Goal: Information Seeking & Learning: Learn about a topic

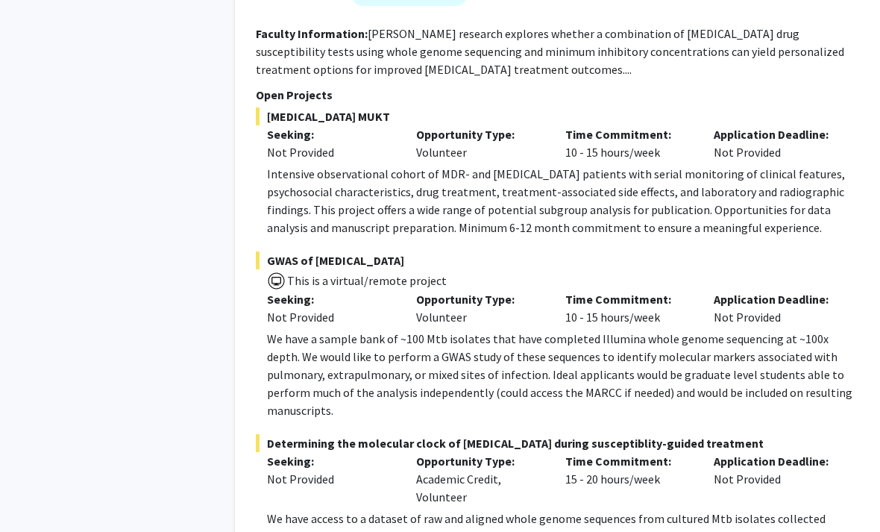
scroll to position [7681, 0]
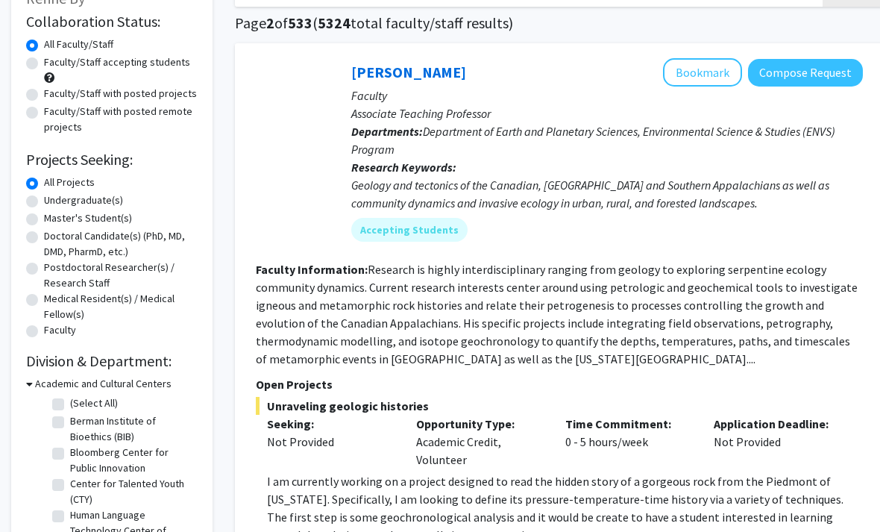
scroll to position [97, 0]
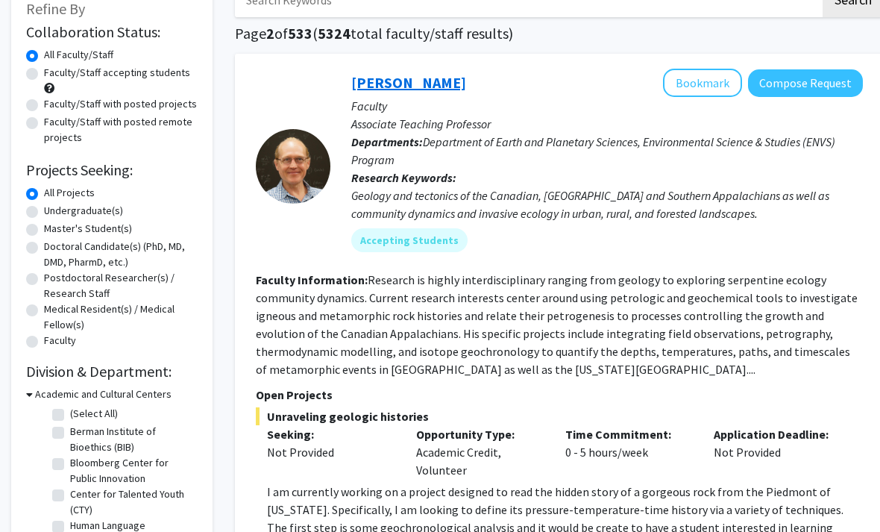
click at [375, 73] on link "Jerry Burgess" at bounding box center [408, 82] width 115 height 19
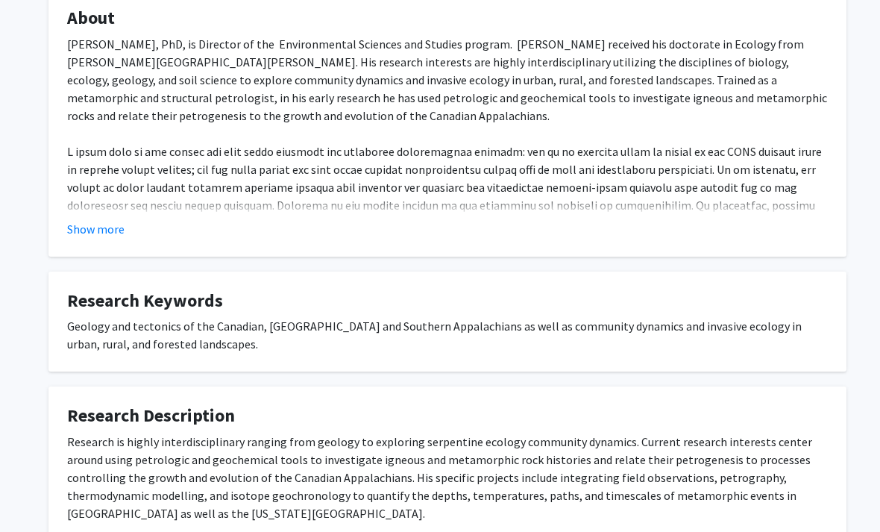
scroll to position [524, 0]
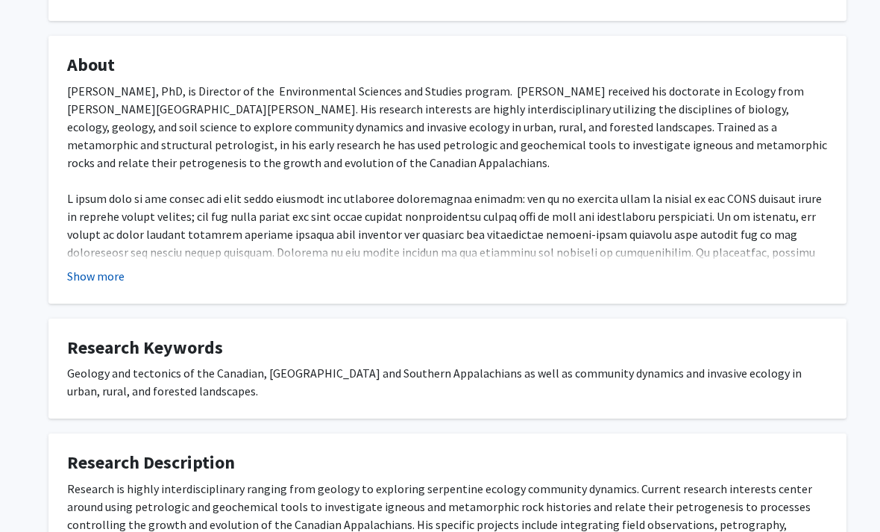
click at [84, 269] on button "Show more" at bounding box center [95, 277] width 57 height 18
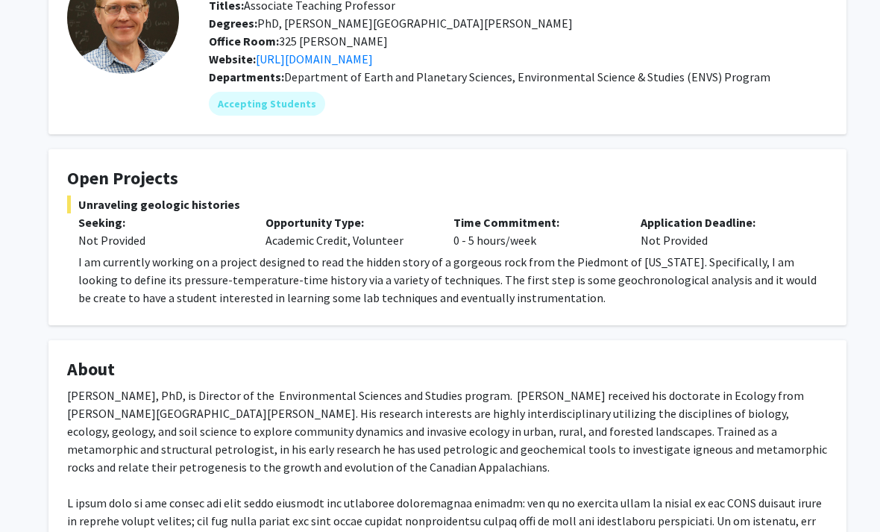
scroll to position [0, 0]
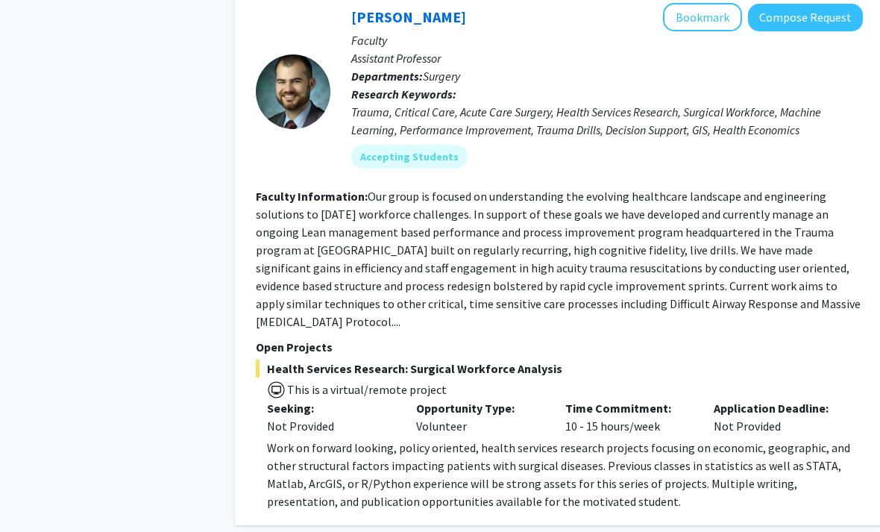
scroll to position [5566, 0]
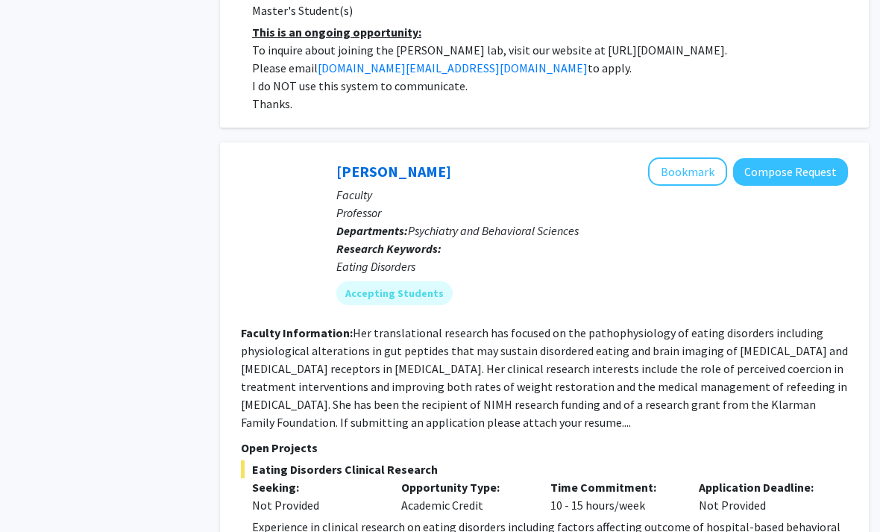
scroll to position [5087, 15]
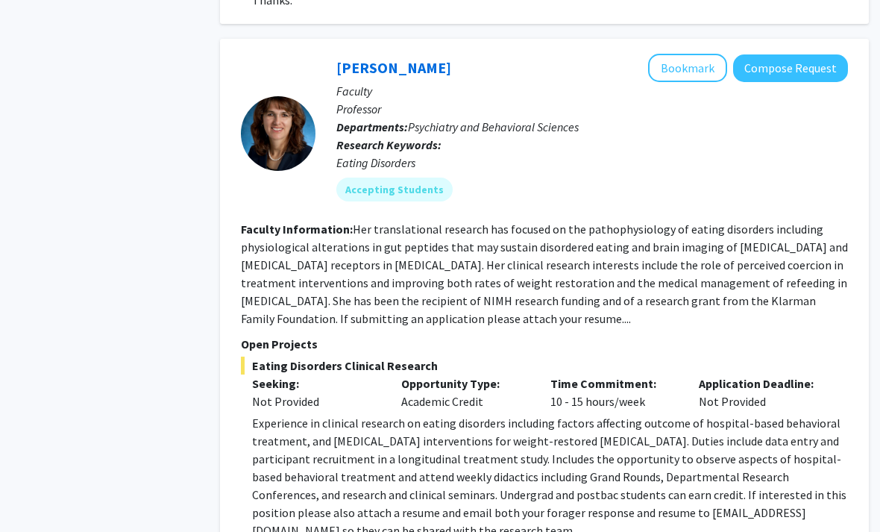
scroll to position [5210, 15]
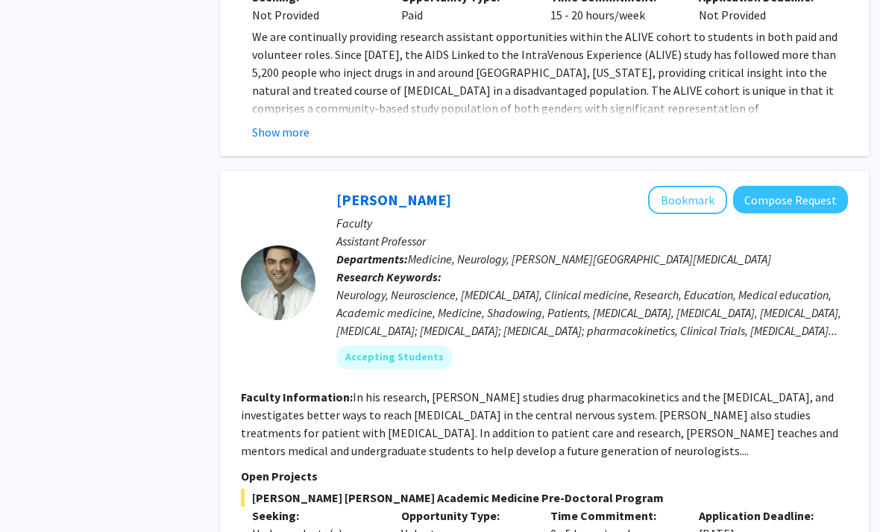
scroll to position [5440, 15]
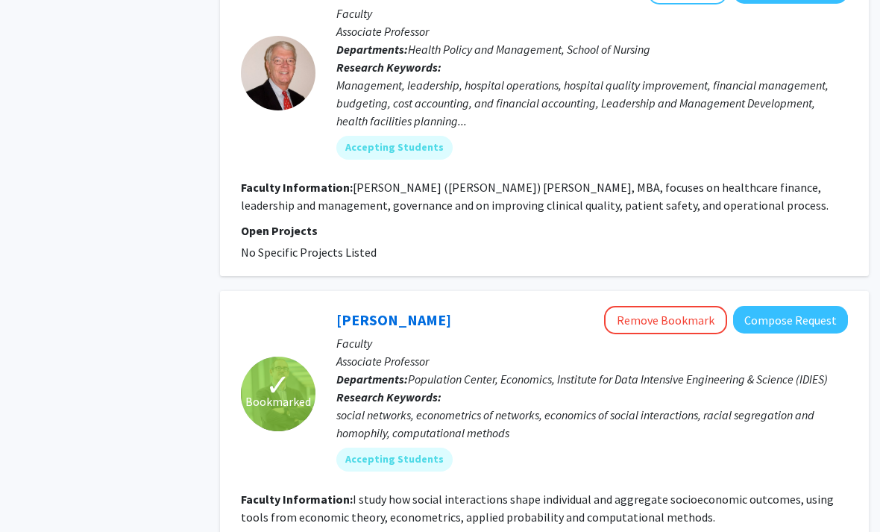
scroll to position [4505, 15]
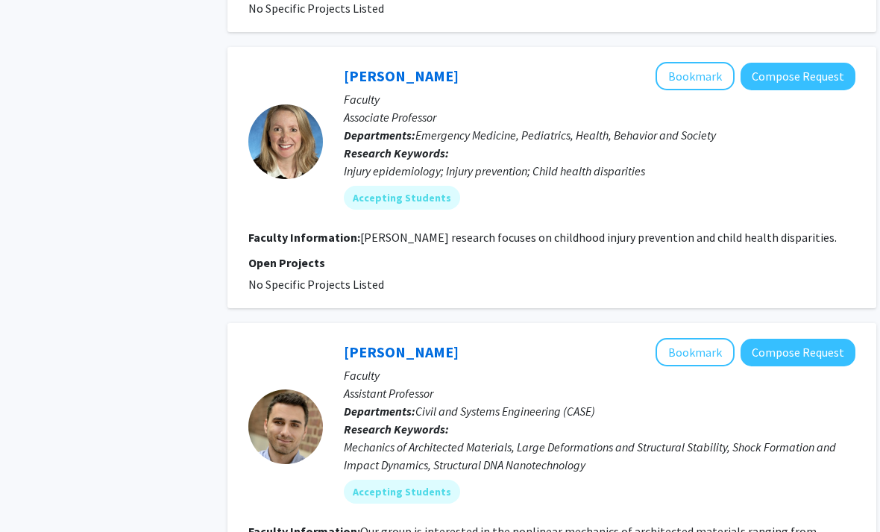
scroll to position [2679, 7]
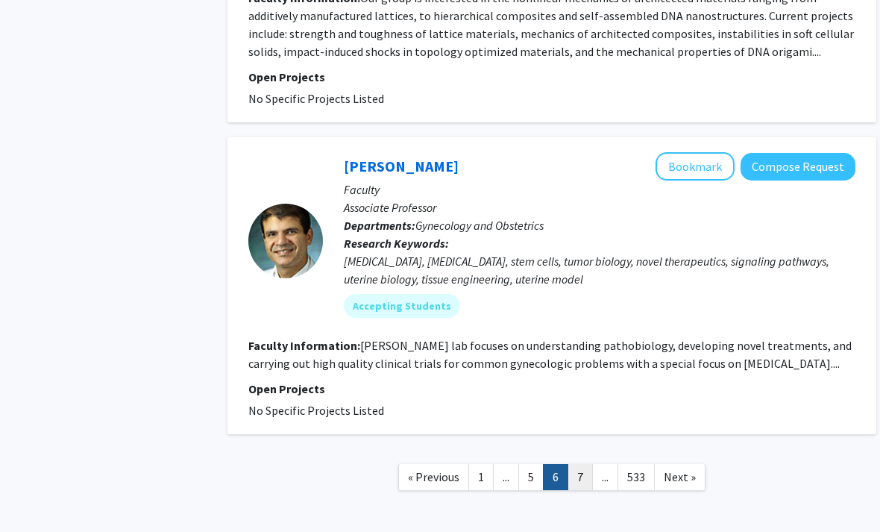
click at [580, 464] on link "7" at bounding box center [580, 477] width 25 height 26
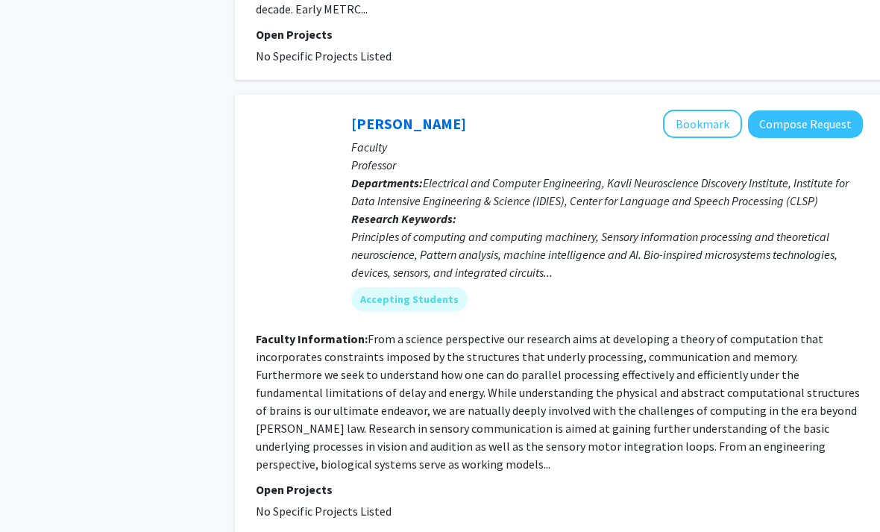
scroll to position [3858, 0]
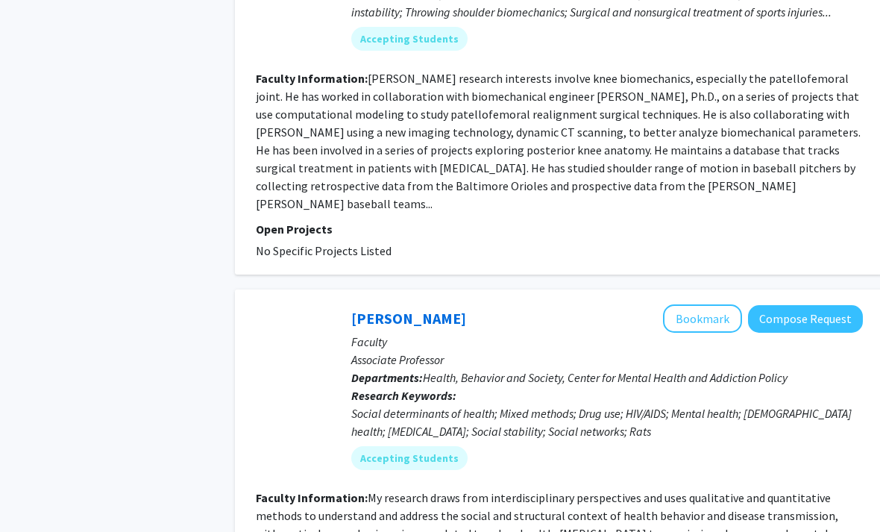
scroll to position [3674, 0]
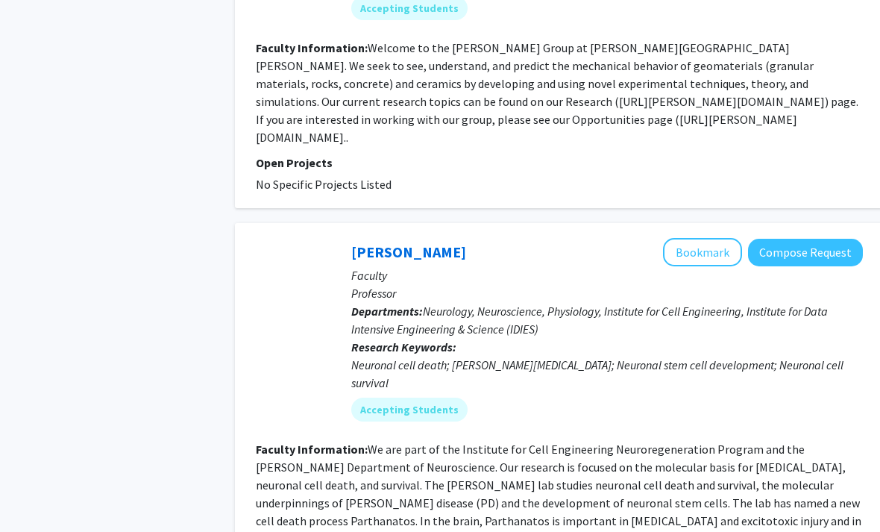
scroll to position [3564, 0]
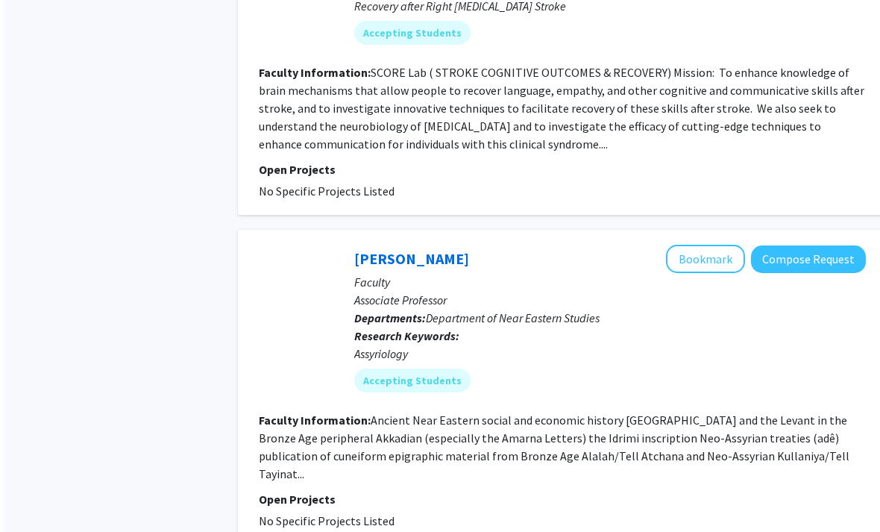
scroll to position [3411, 0]
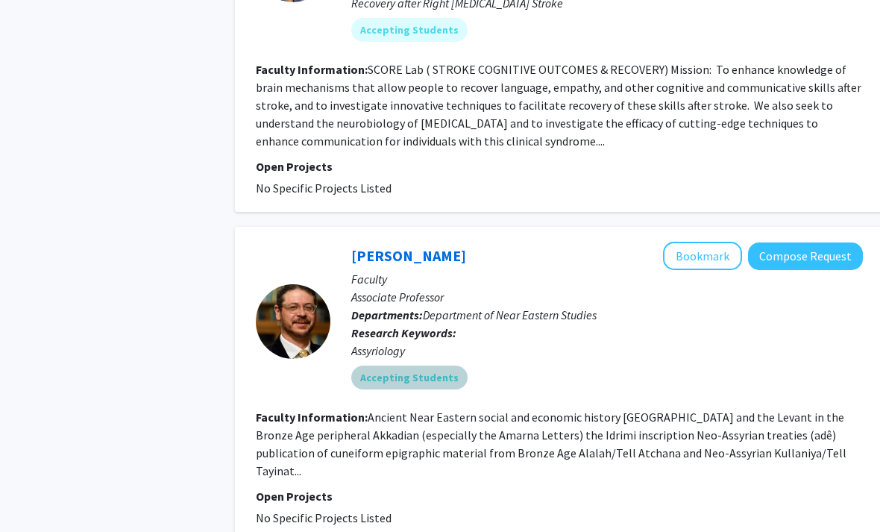
click at [745, 363] on div "Accepting Students" at bounding box center [607, 378] width 518 height 30
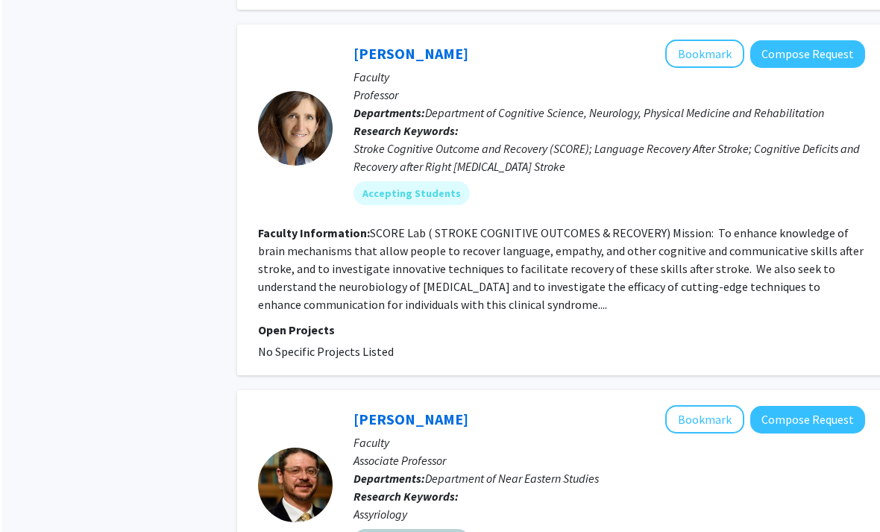
scroll to position [3254, 0]
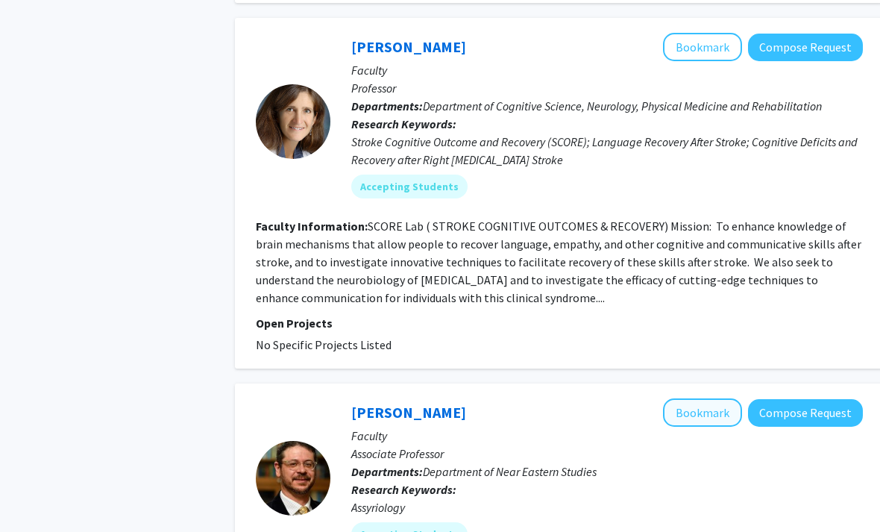
click at [718, 399] on button "Bookmark" at bounding box center [702, 413] width 79 height 28
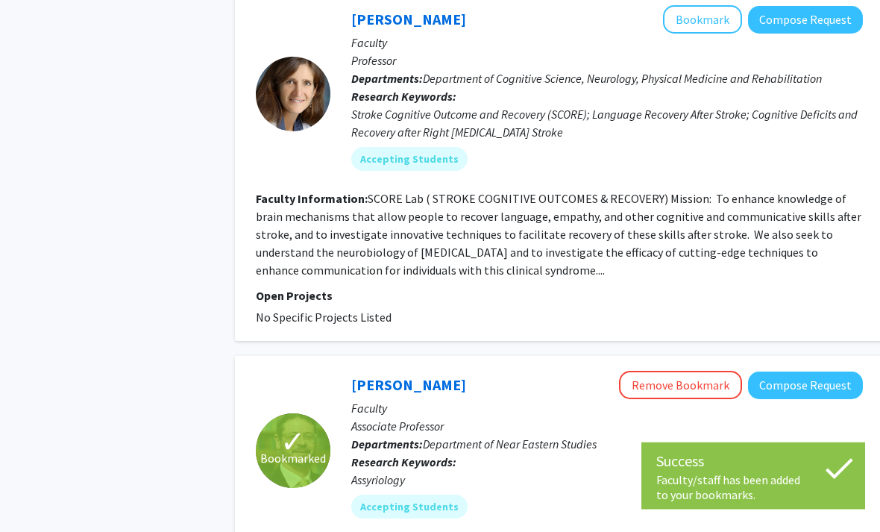
scroll to position [3411, 0]
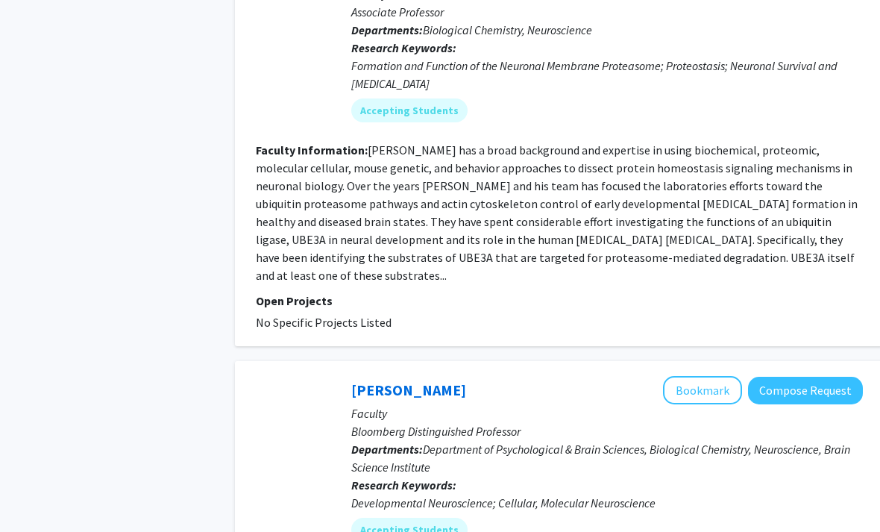
scroll to position [3680, 0]
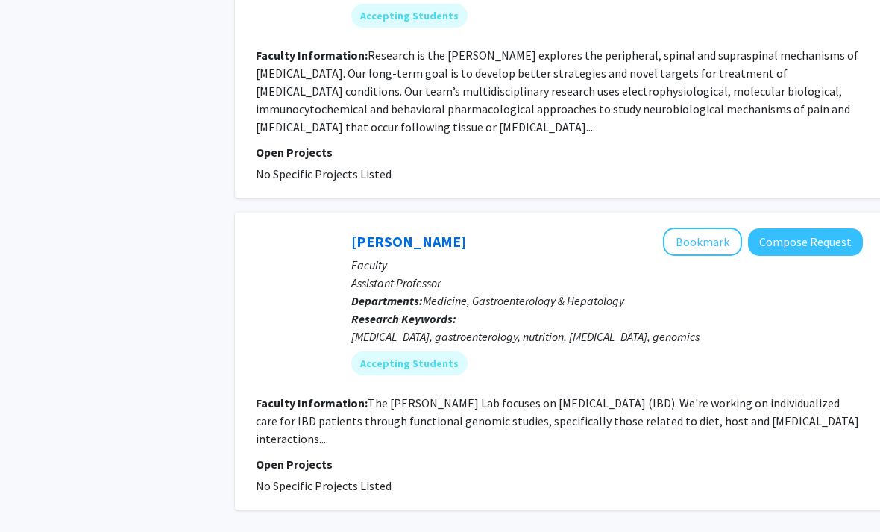
scroll to position [3536, 0]
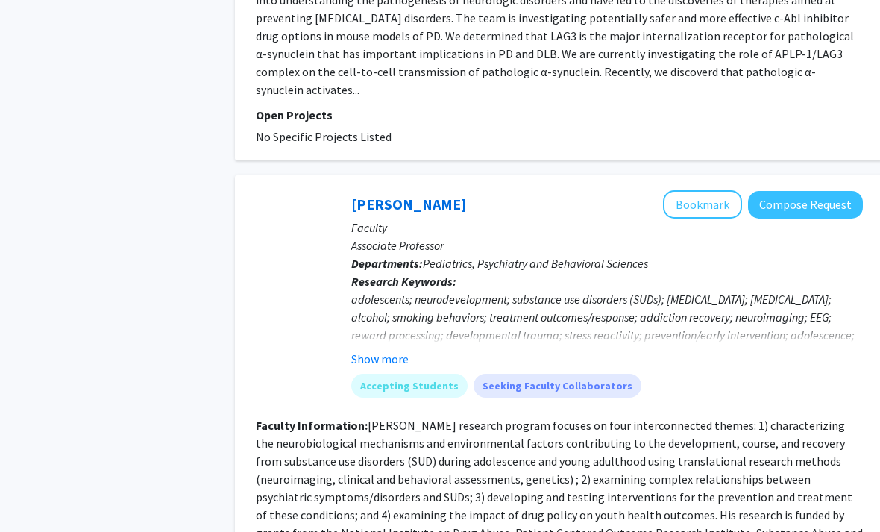
scroll to position [3566, 0]
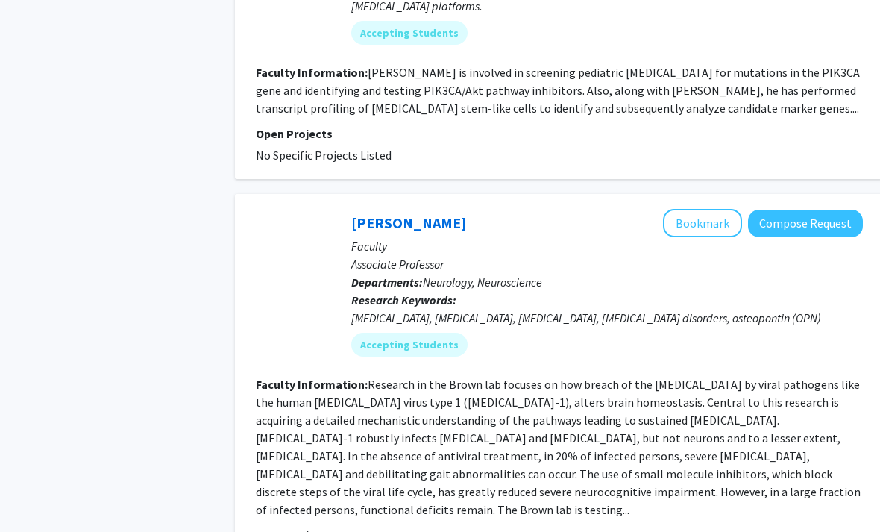
scroll to position [3518, 0]
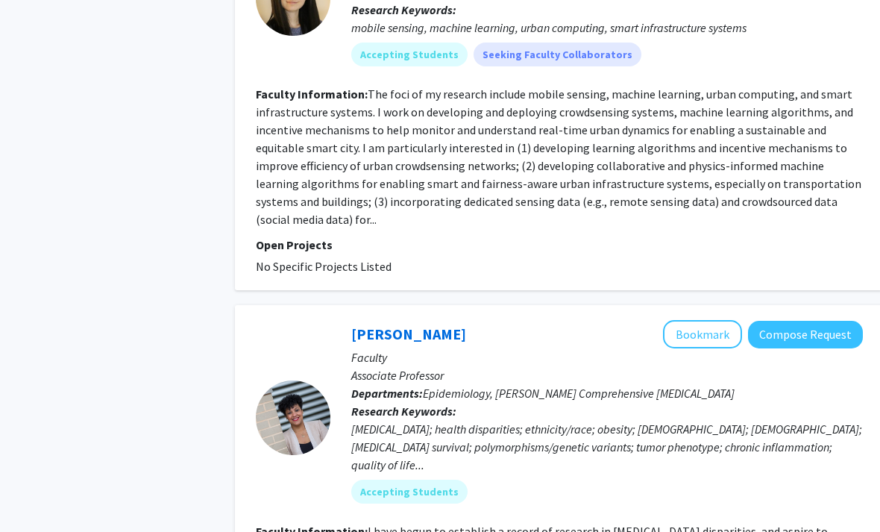
scroll to position [3578, 0]
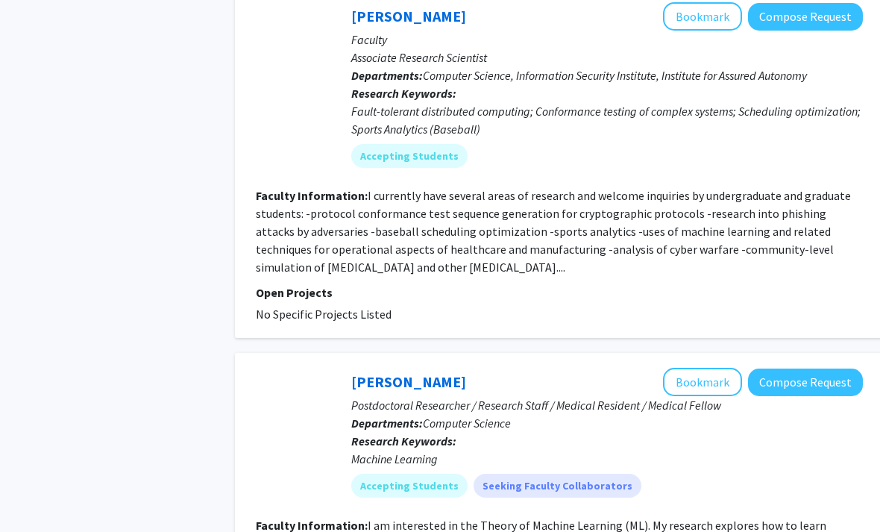
scroll to position [3441, 0]
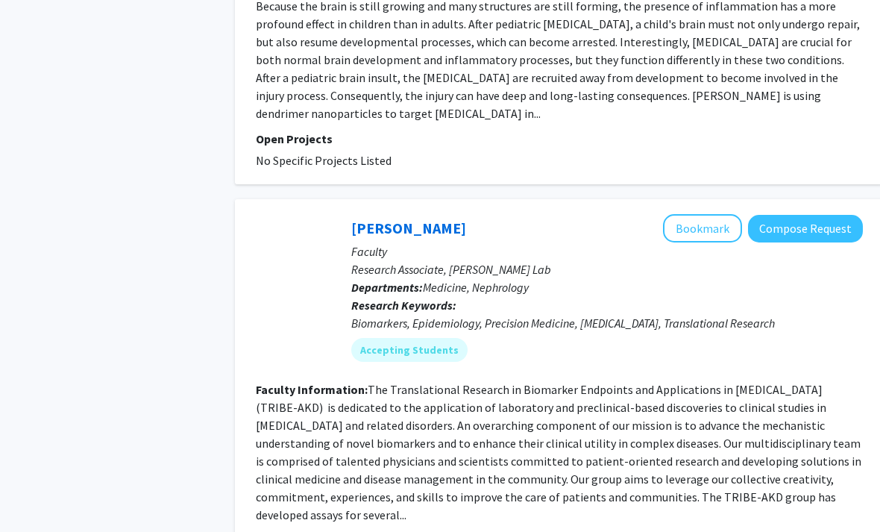
scroll to position [3715, 0]
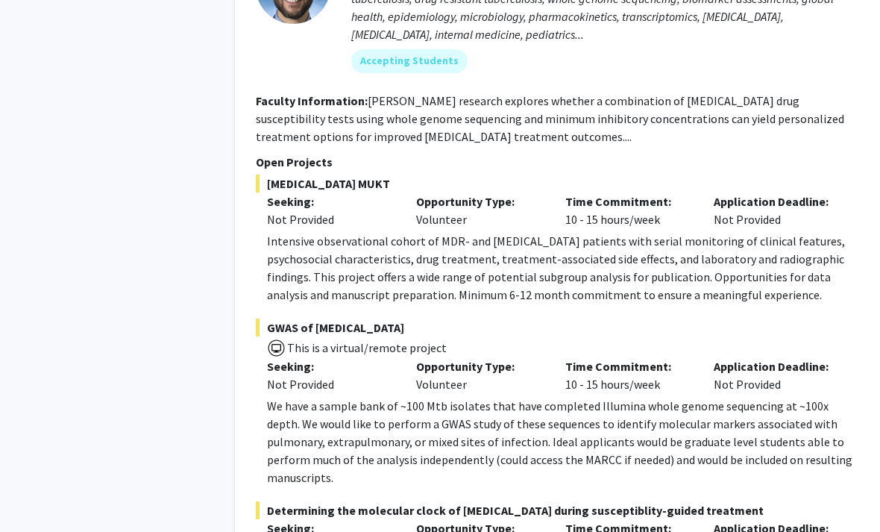
scroll to position [7681, 0]
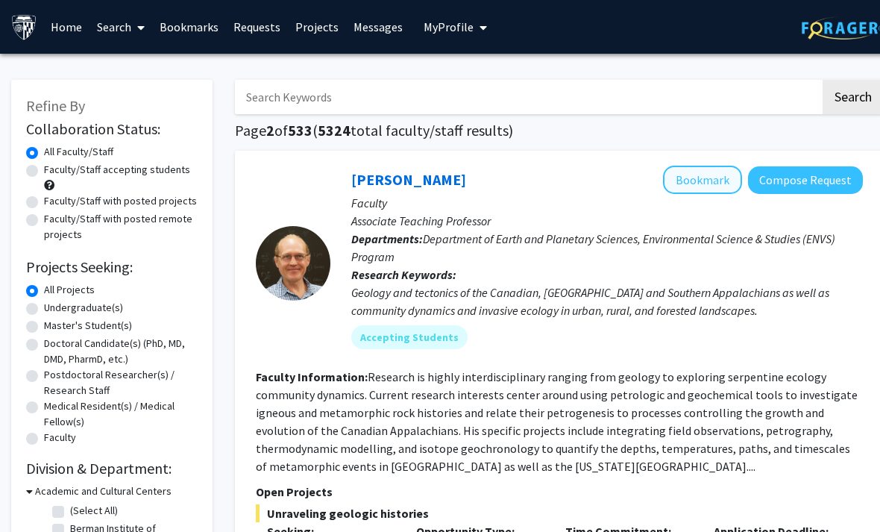
click at [714, 179] on button "Bookmark" at bounding box center [702, 180] width 79 height 28
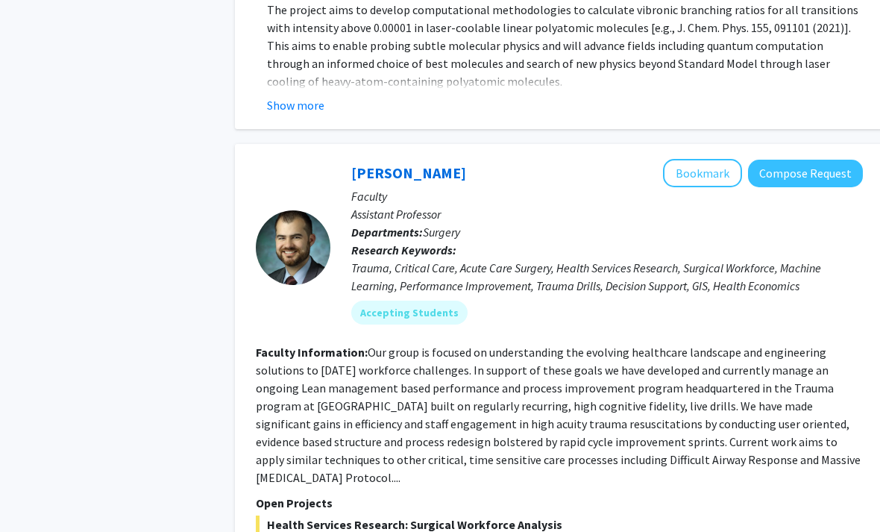
scroll to position [5566, 0]
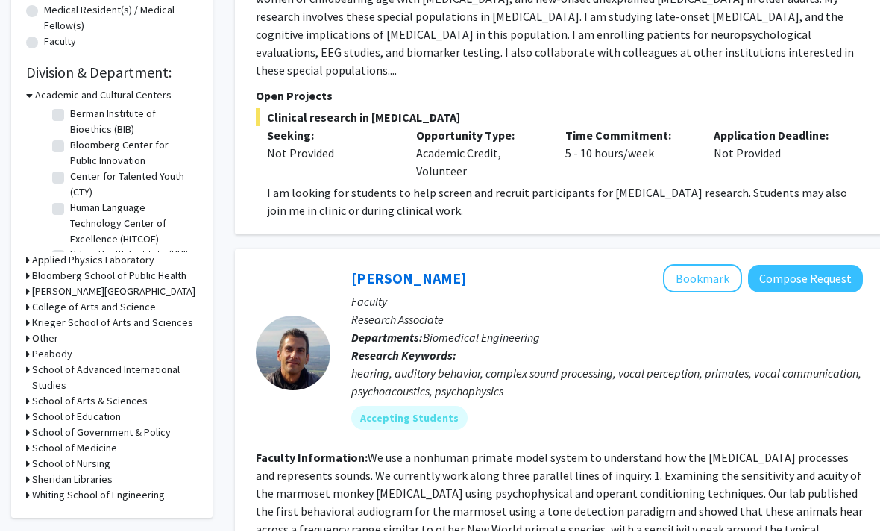
scroll to position [15, 0]
click at [28, 316] on icon at bounding box center [28, 324] width 4 height 16
click at [45, 331] on div "Krieger School of Arts and Sciences" at bounding box center [112, 323] width 172 height 16
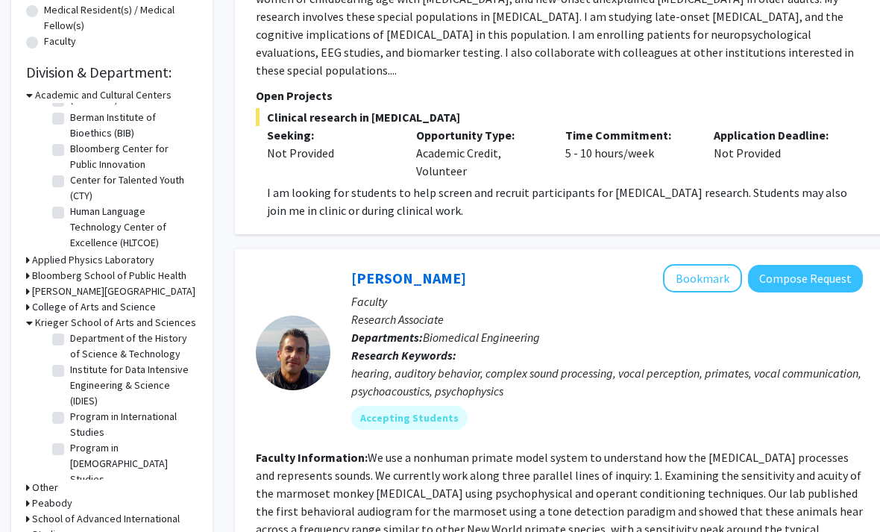
scroll to position [732, 0]
click at [110, 408] on label "Program in International Studies" at bounding box center [132, 423] width 124 height 31
click at [80, 408] on input "Program in International Studies" at bounding box center [75, 413] width 10 height 10
checkbox input "true"
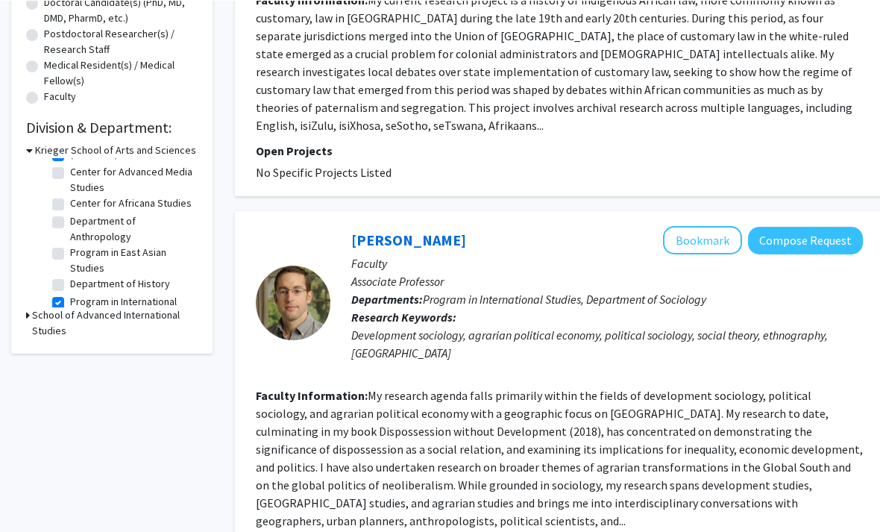
scroll to position [9, 0]
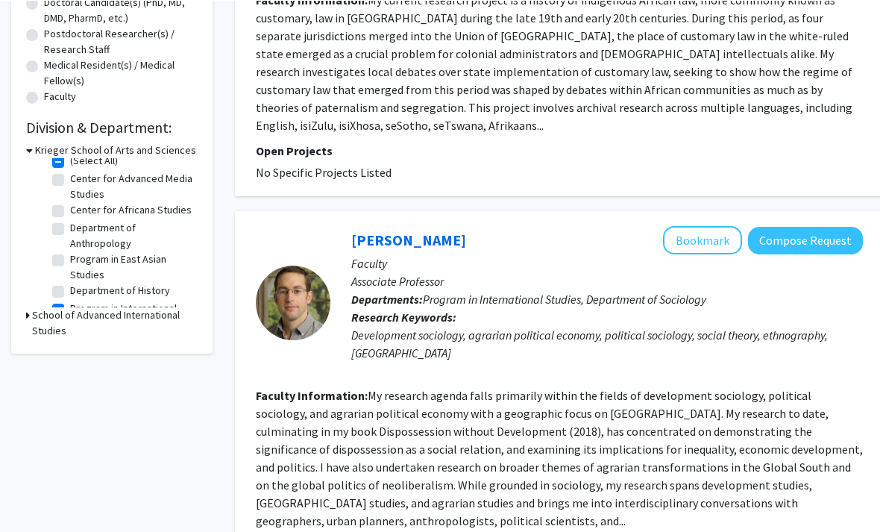
click at [116, 241] on label "Department of Anthropology" at bounding box center [132, 234] width 124 height 31
click at [80, 229] on input "Department of Anthropology" at bounding box center [75, 224] width 10 height 10
checkbox input "true"
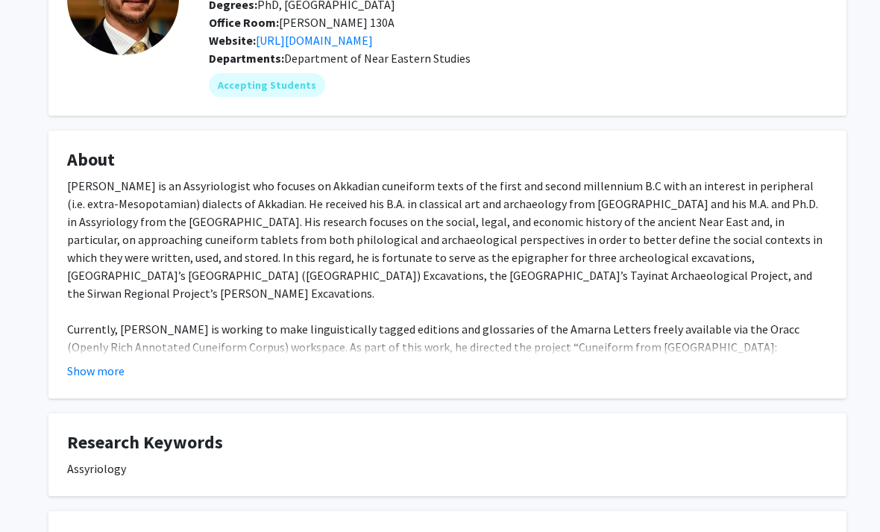
scroll to position [145, 0]
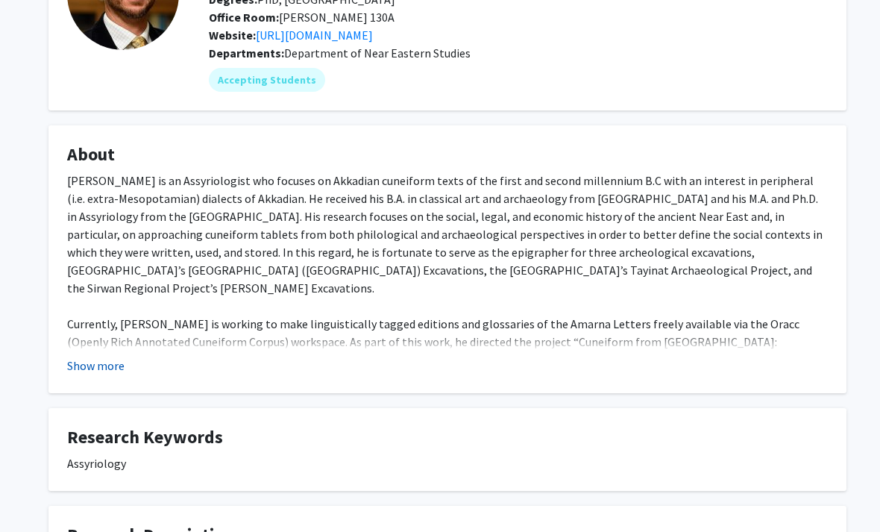
click at [98, 370] on button "Show more" at bounding box center [95, 366] width 57 height 18
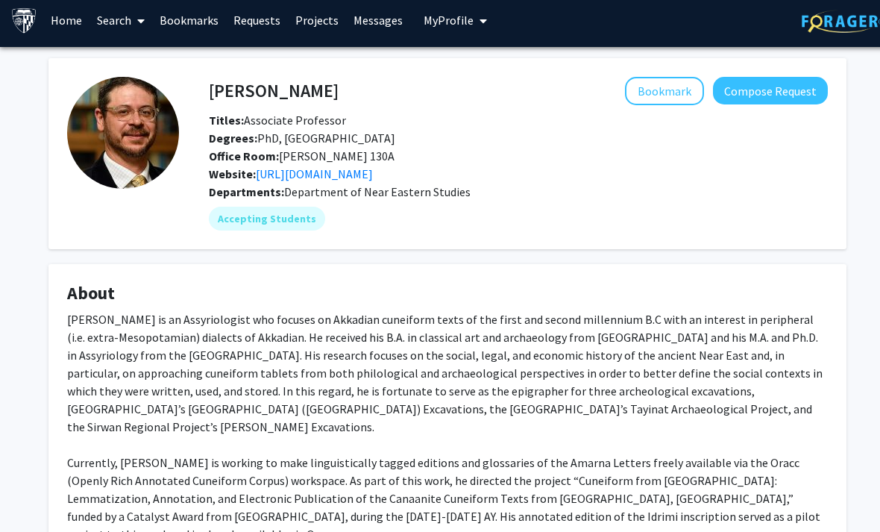
scroll to position [0, 0]
